Goal: Find specific page/section: Find specific page/section

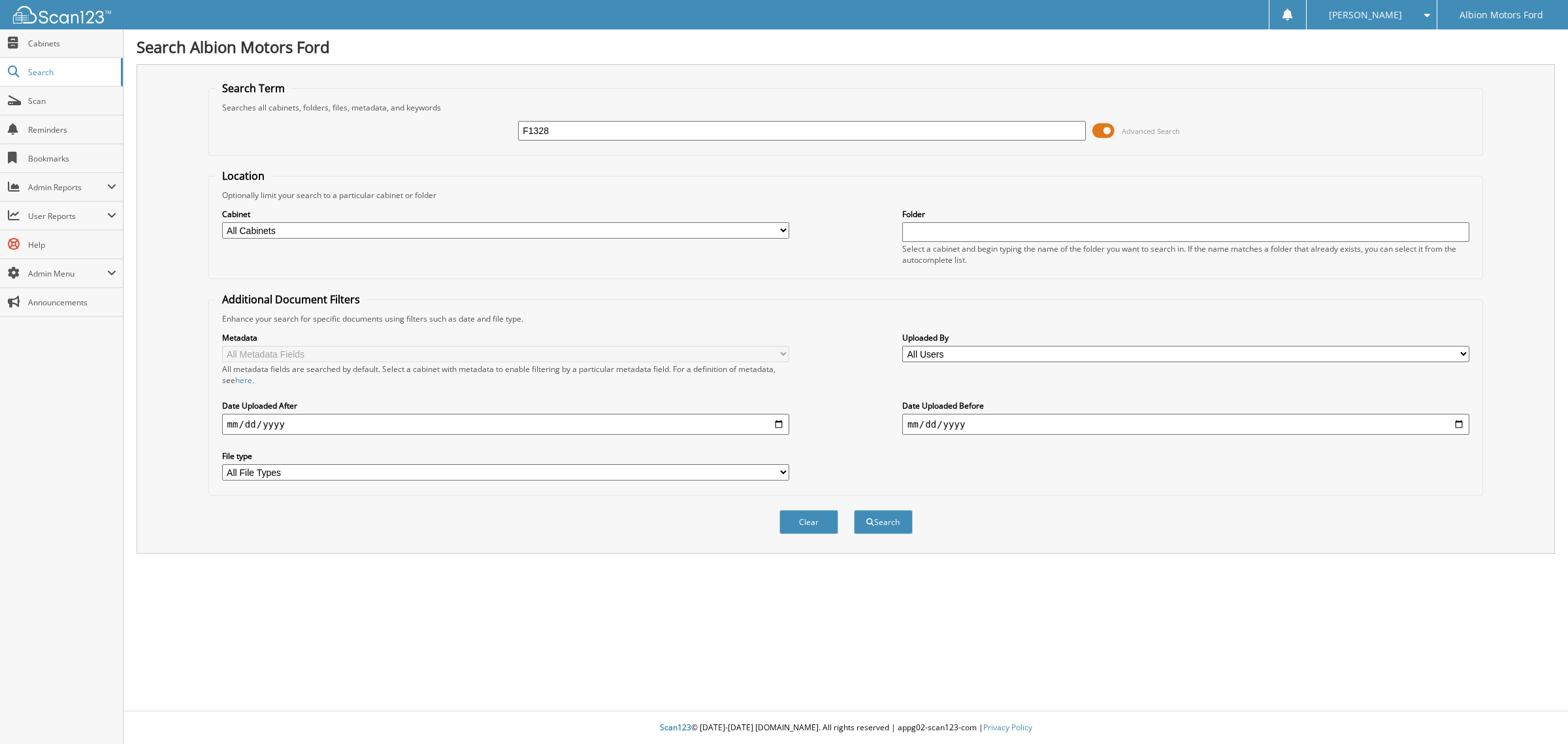
type input "F1328"
click at [854, 510] on button "Search" at bounding box center [883, 522] width 59 height 24
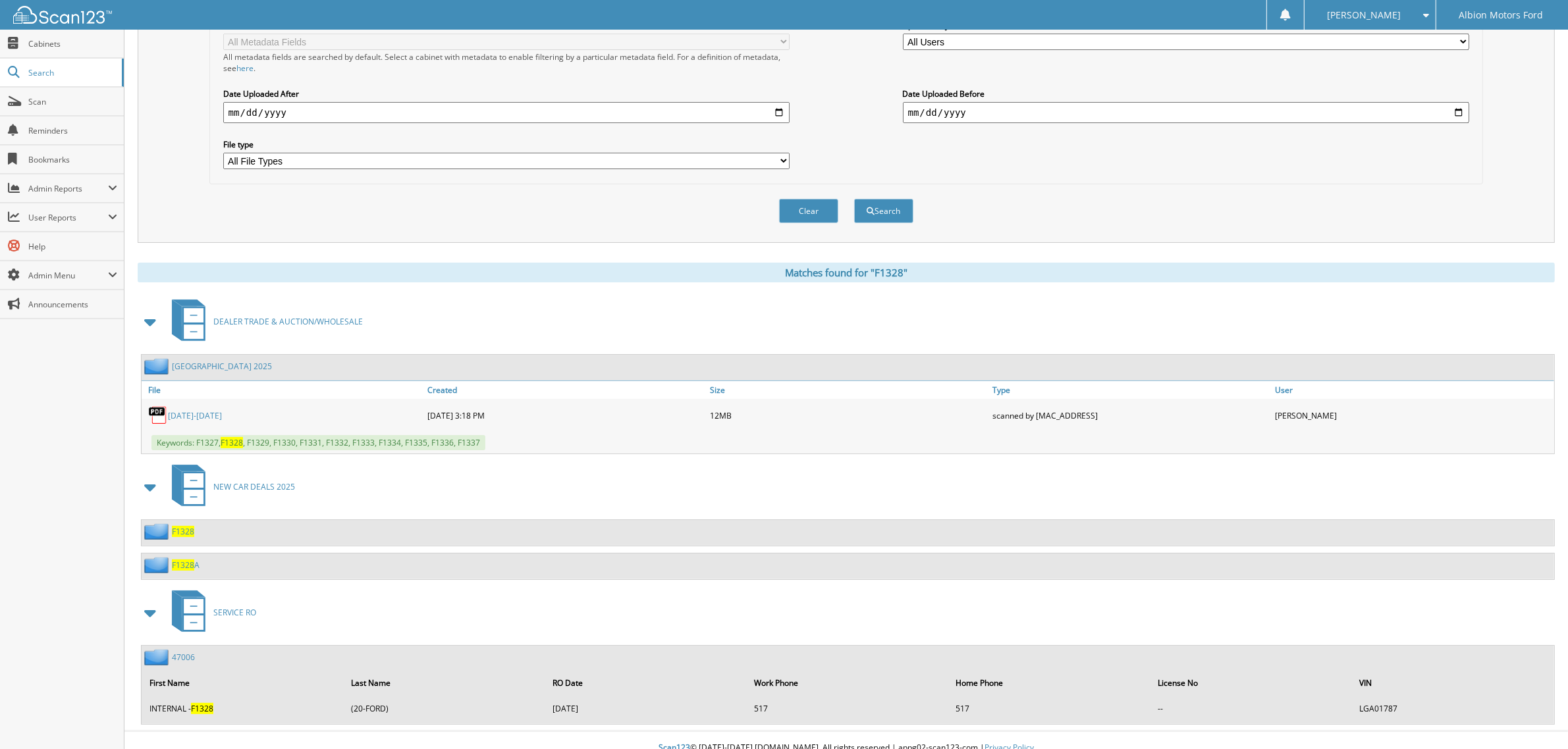
scroll to position [316, 0]
click at [179, 558] on span "F1328" at bounding box center [183, 564] width 23 height 11
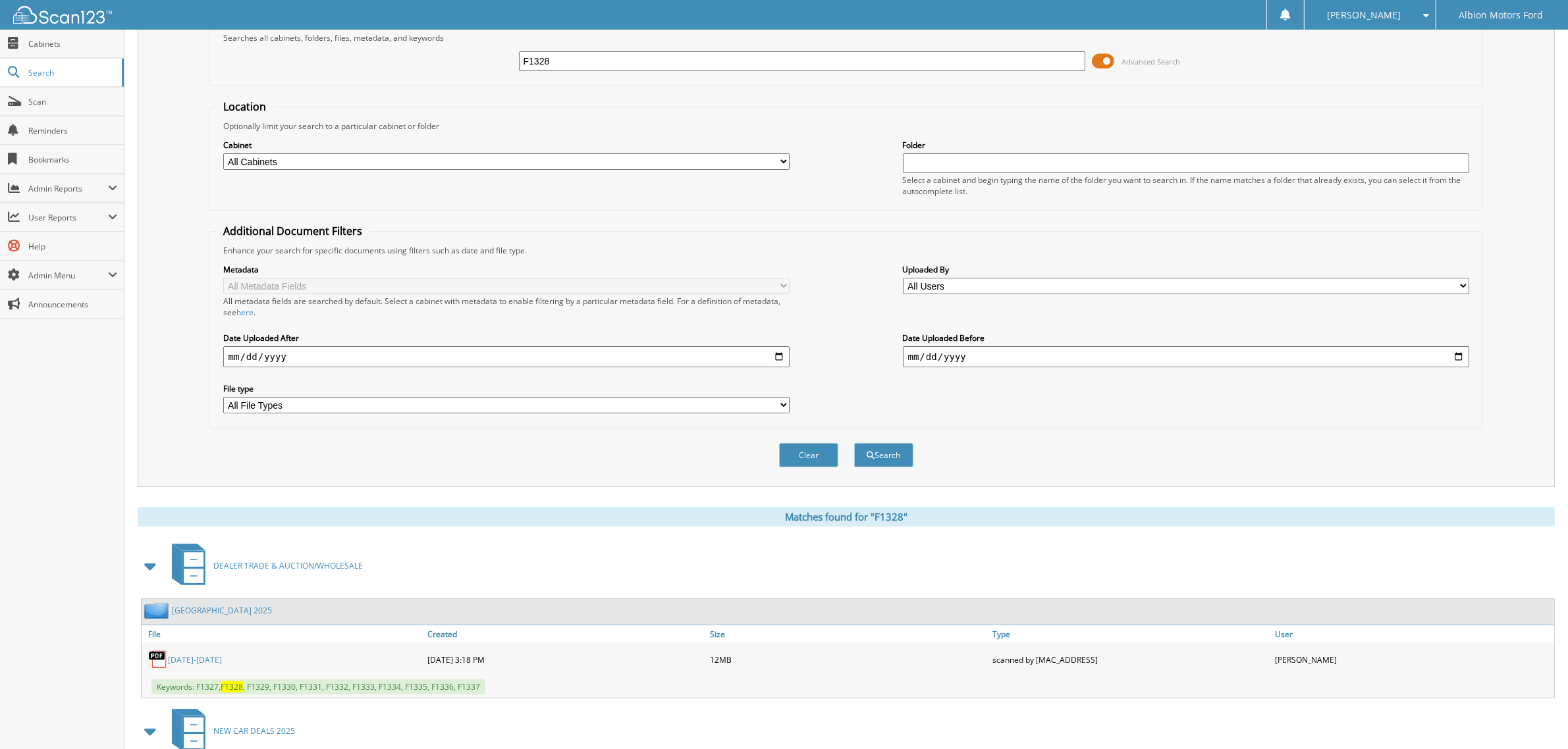
scroll to position [165, 0]
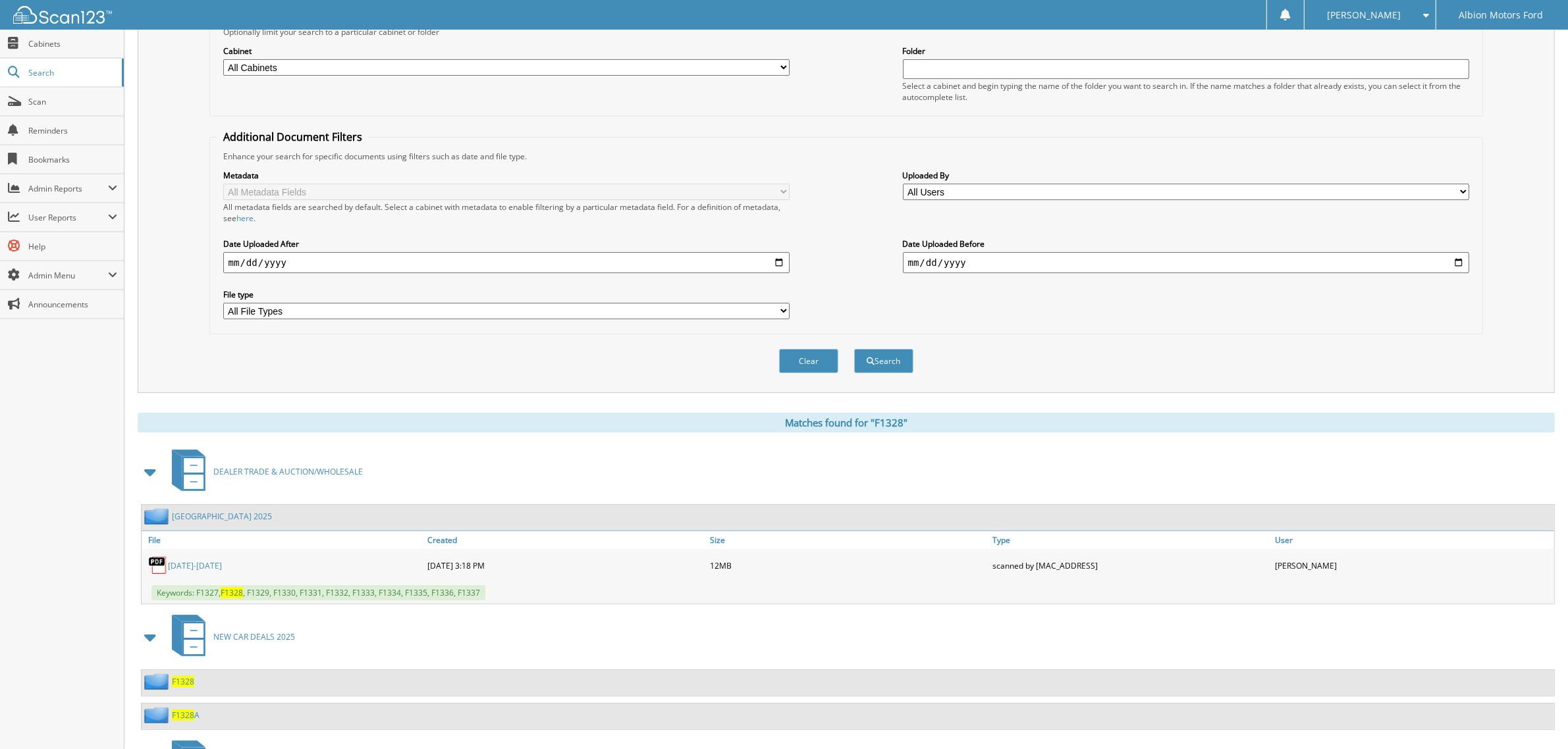
click at [183, 676] on span "F1328" at bounding box center [183, 681] width 23 height 11
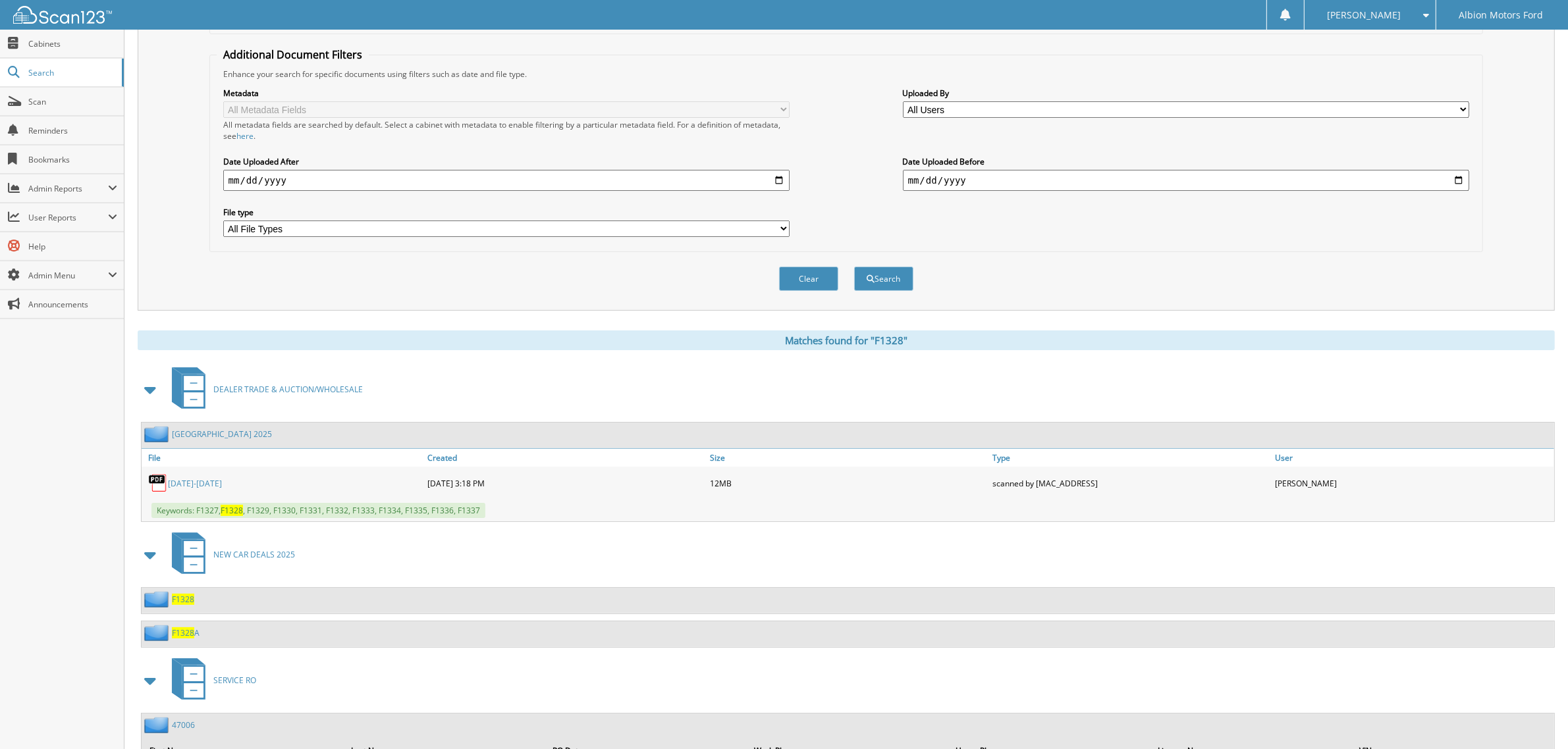
scroll to position [316, 0]
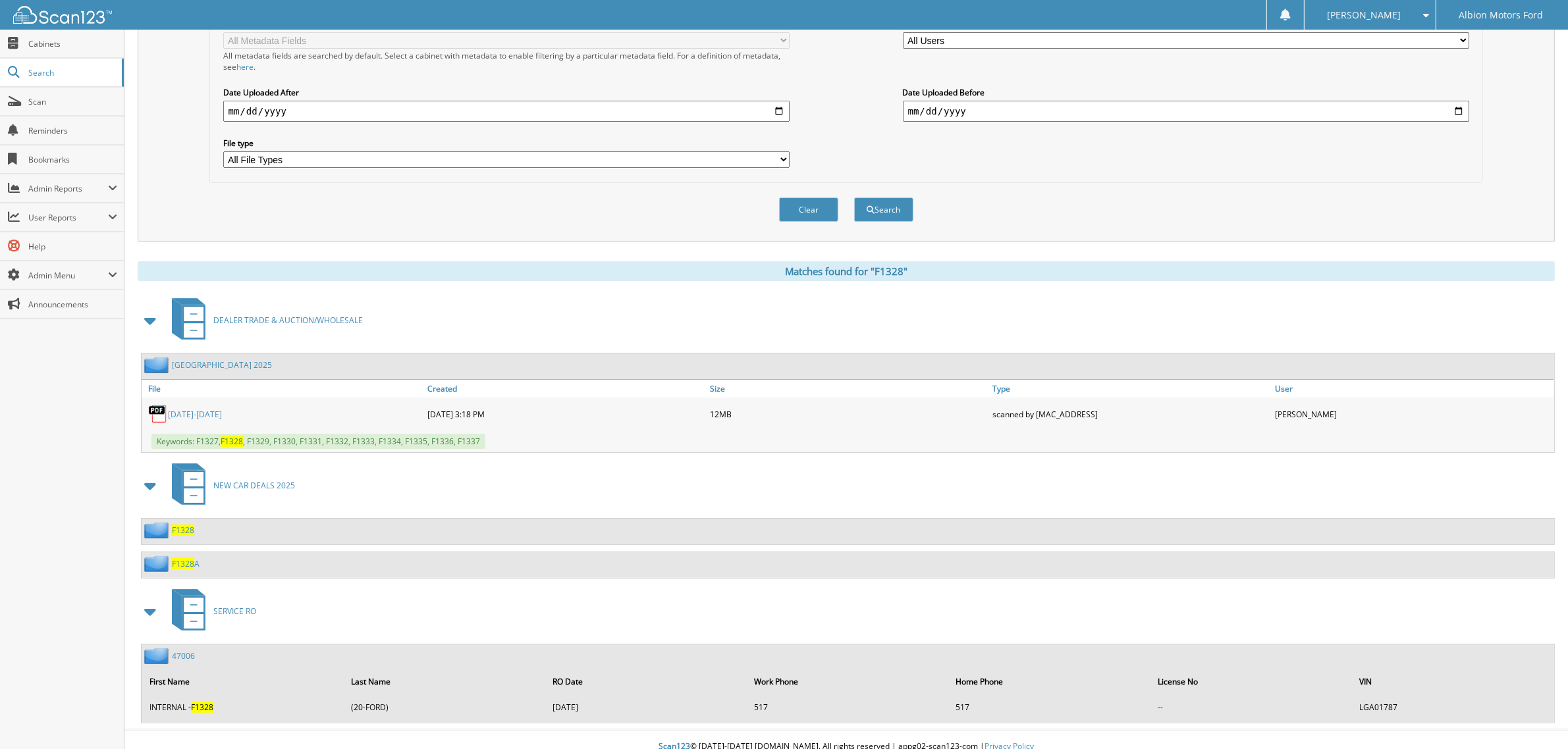
click at [186, 525] on span "F1328" at bounding box center [183, 530] width 23 height 11
